Goal: Task Accomplishment & Management: Manage account settings

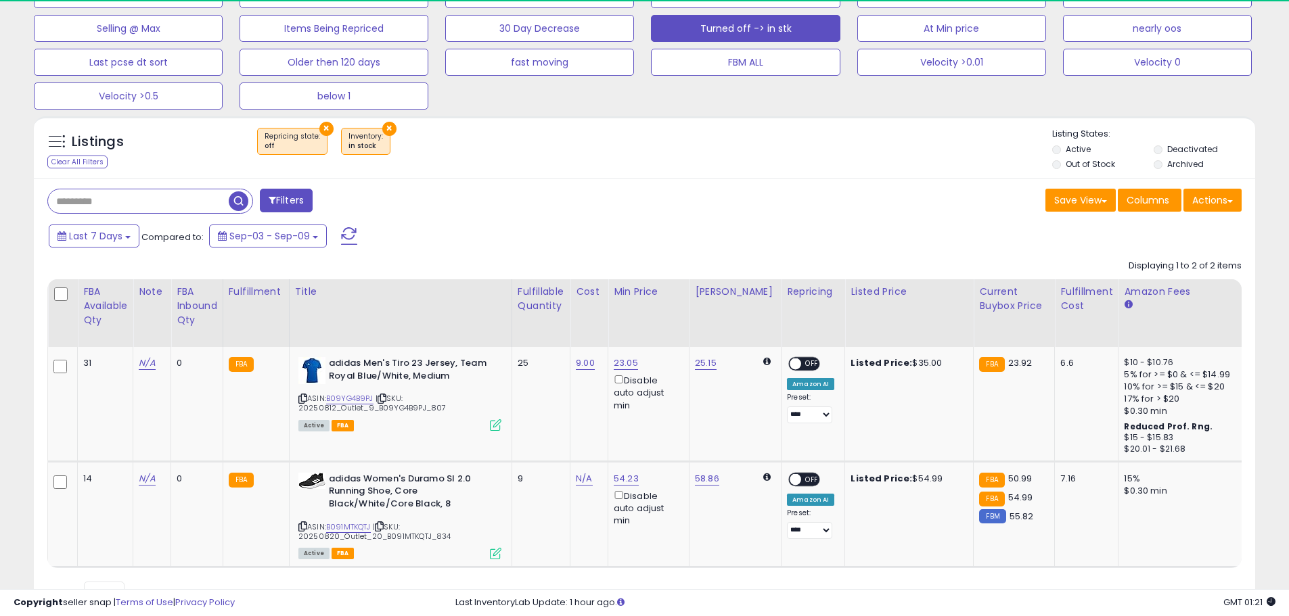
scroll to position [162, 0]
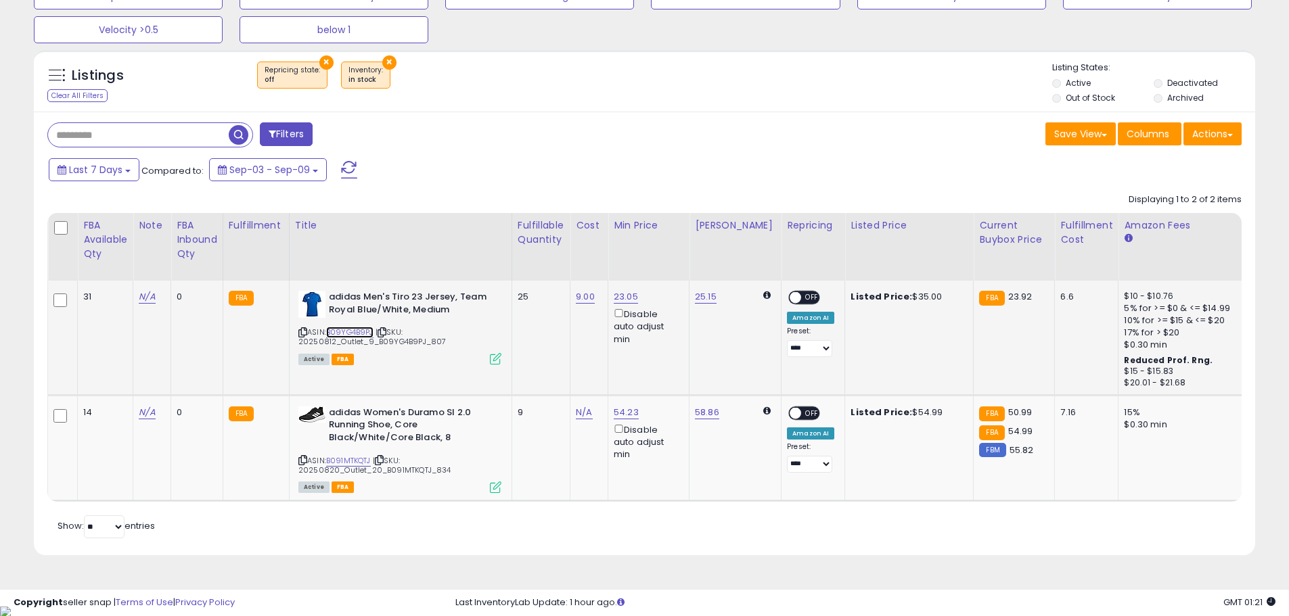
click at [340, 329] on link "B09YG4B9PJ" at bounding box center [349, 333] width 47 height 12
click at [801, 294] on span "OFF" at bounding box center [812, 298] width 22 height 12
click at [801, 411] on span "OFF" at bounding box center [812, 414] width 22 height 12
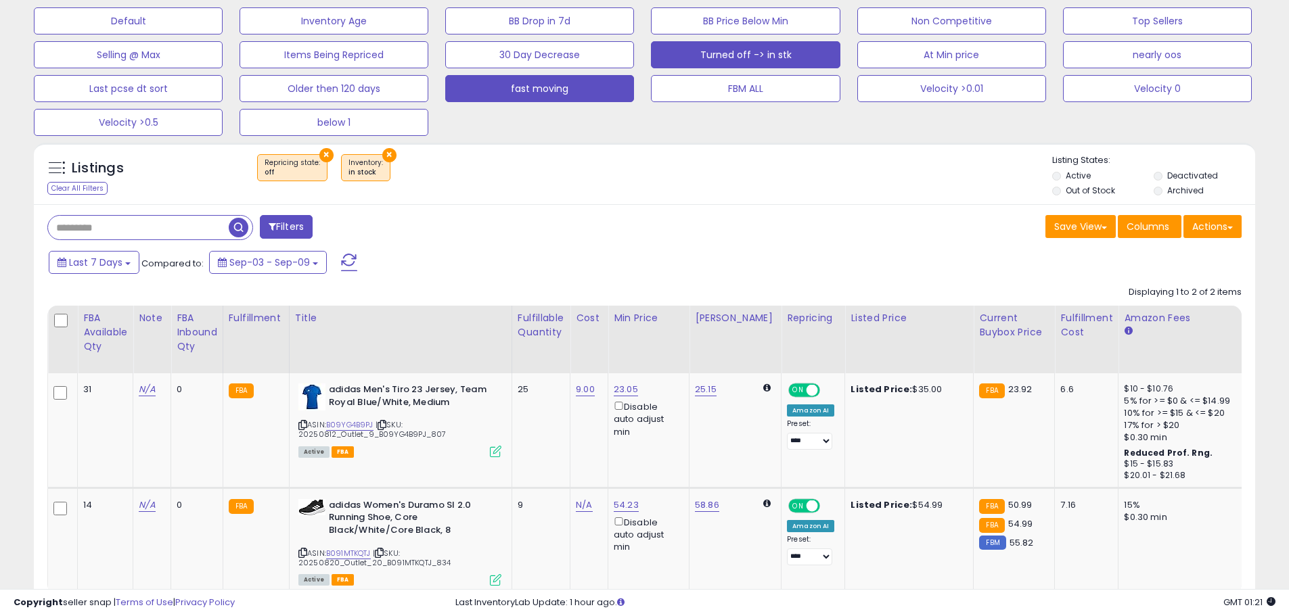
scroll to position [0, 0]
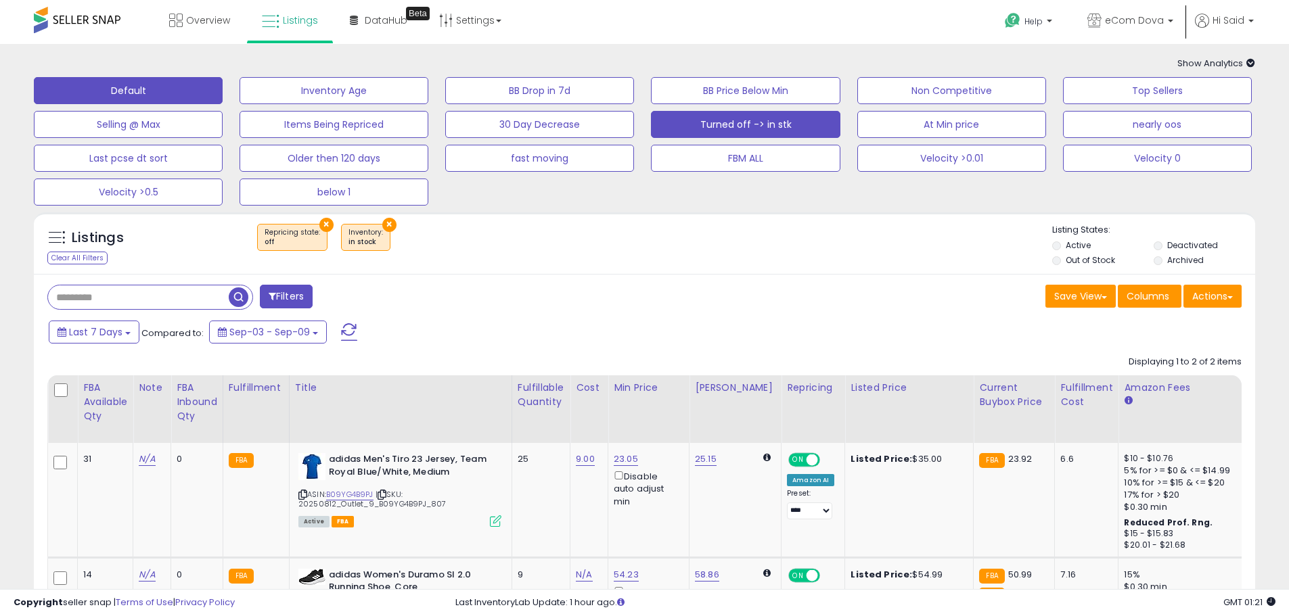
click at [154, 104] on button "Default" at bounding box center [128, 90] width 189 height 27
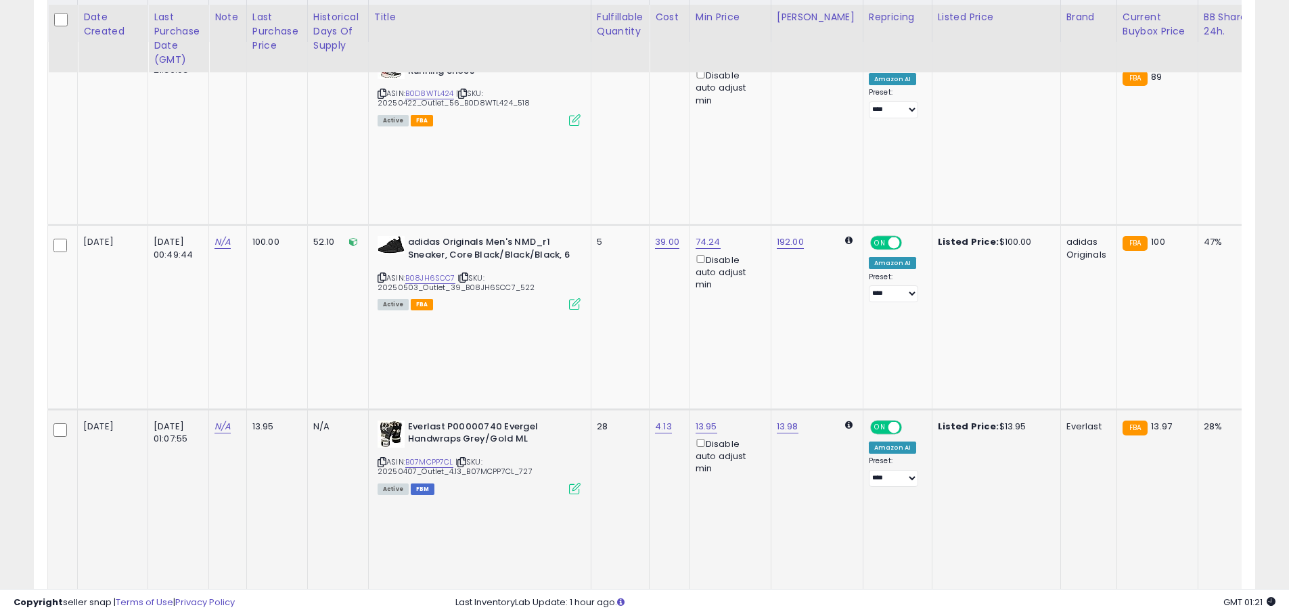
scroll to position [406, 0]
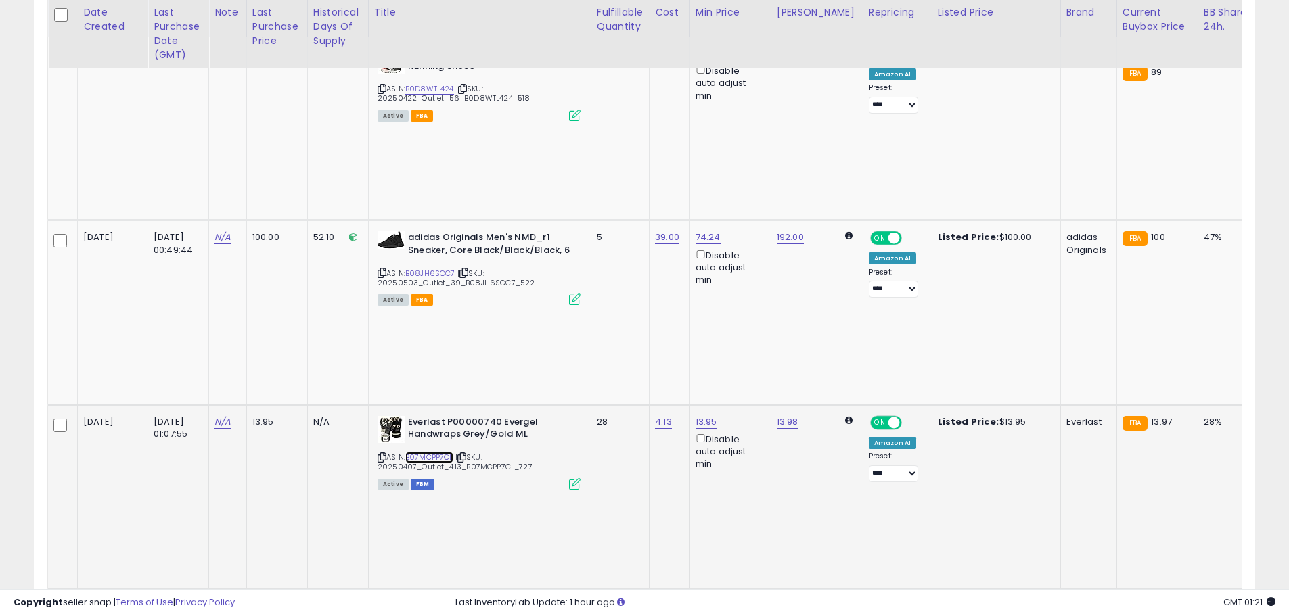
click at [438, 452] on link "B07MCPP7CL" at bounding box center [429, 458] width 48 height 12
click at [892, 465] on select "**********" at bounding box center [893, 473] width 49 height 17
select select "**********"
click at [869, 465] on select "**********" at bounding box center [893, 473] width 49 height 17
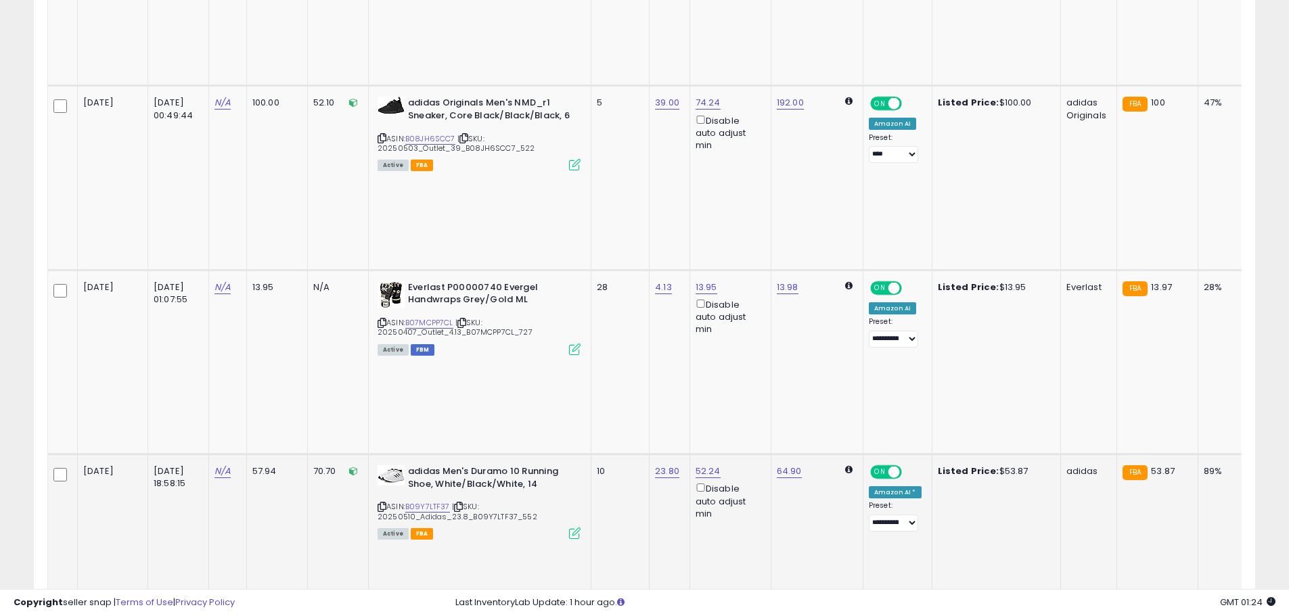
scroll to position [541, 0]
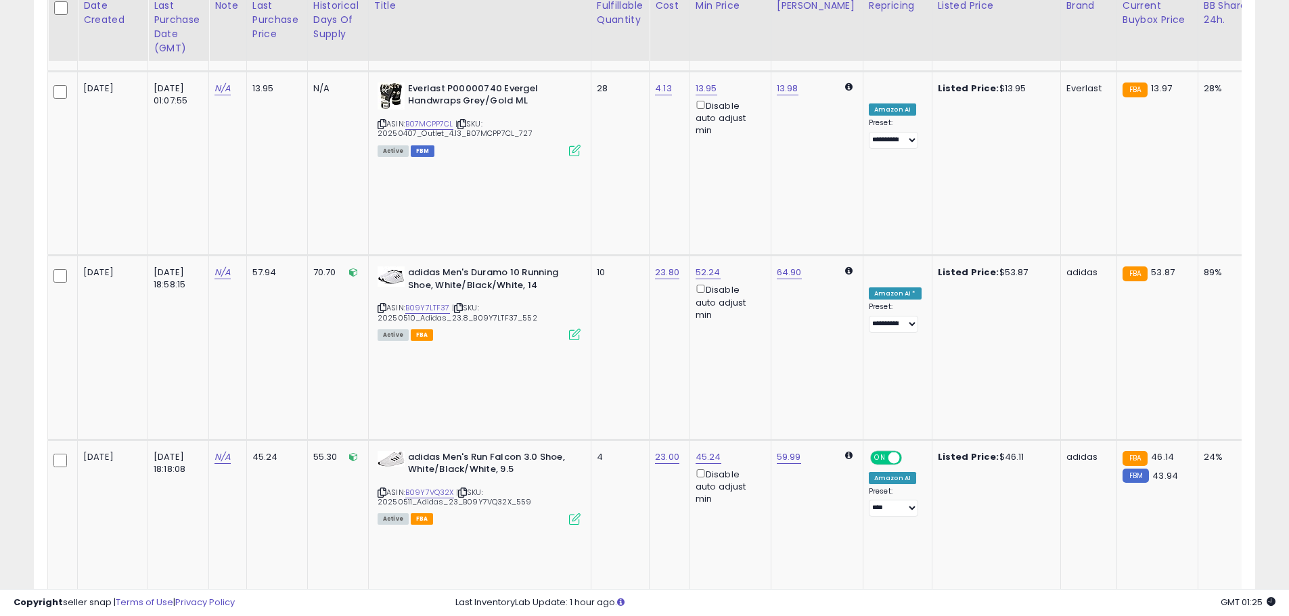
scroll to position [744, 0]
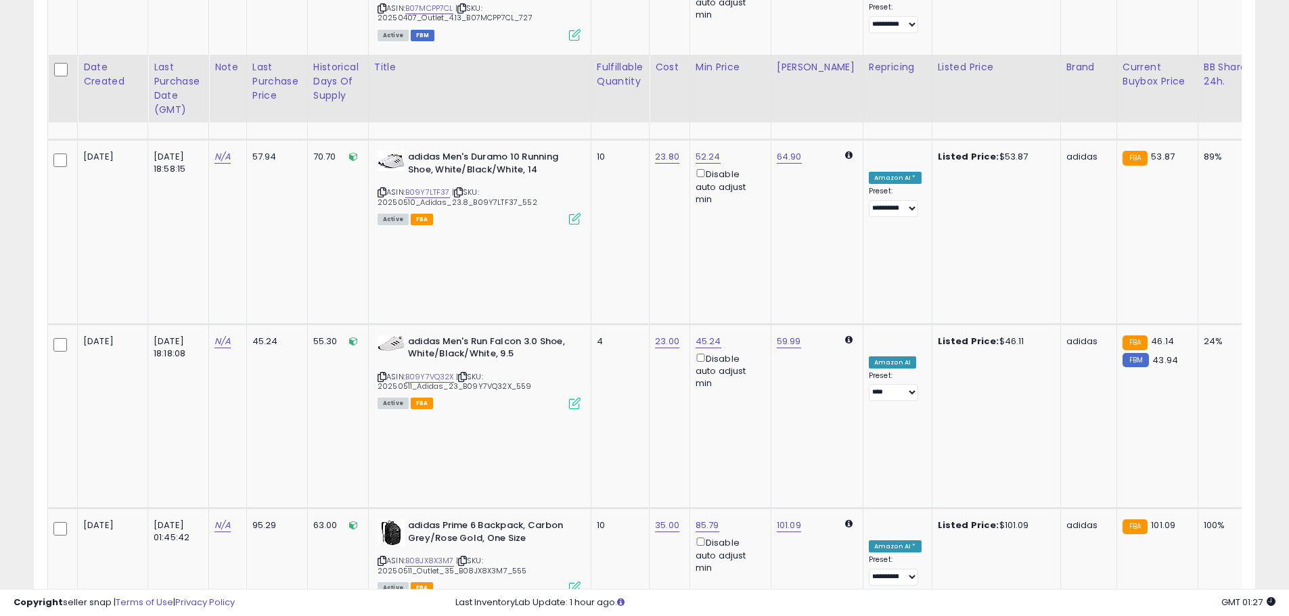
scroll to position [947, 0]
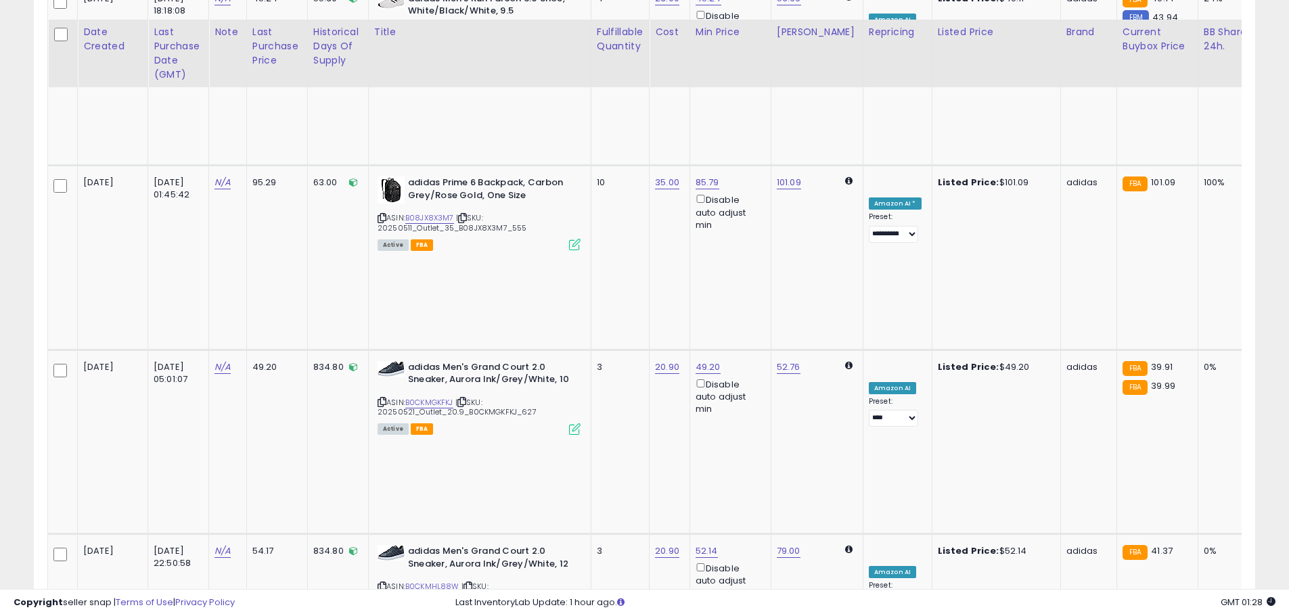
scroll to position [1218, 0]
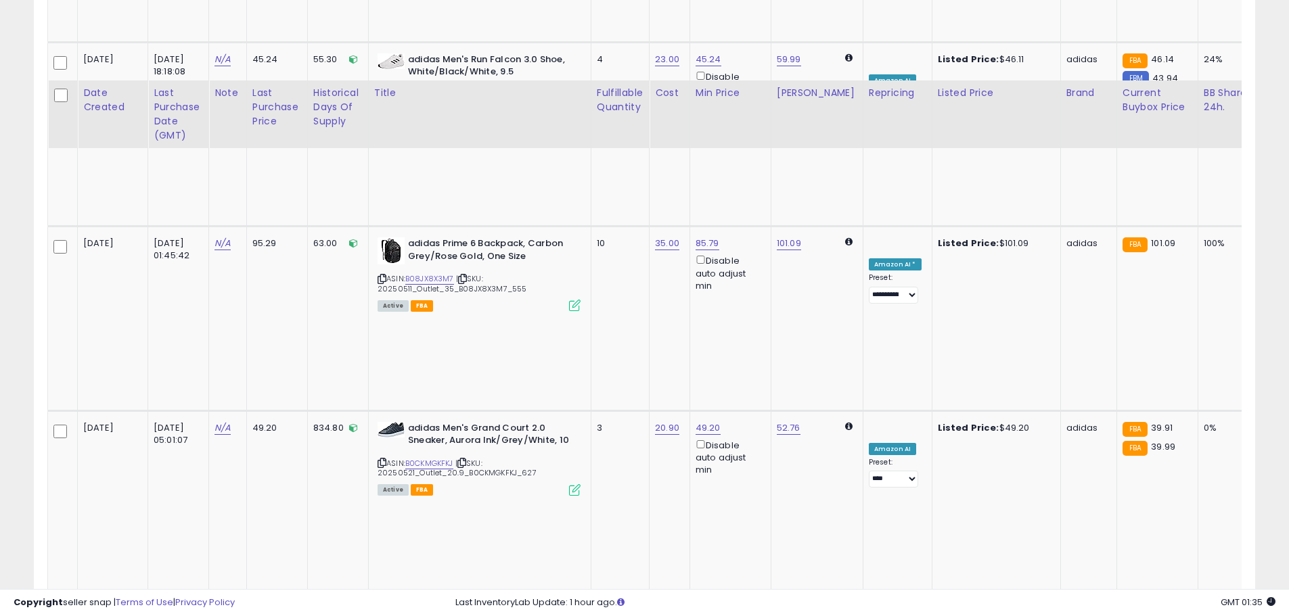
scroll to position [1083, 0]
